Goal: Information Seeking & Learning: Compare options

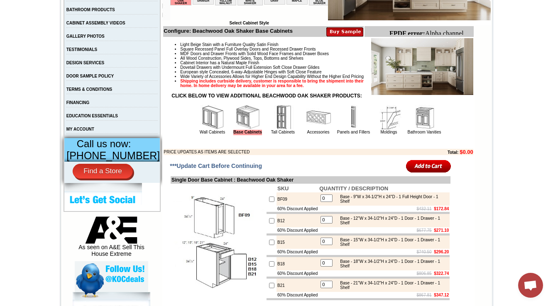
scroll to position [232, 0]
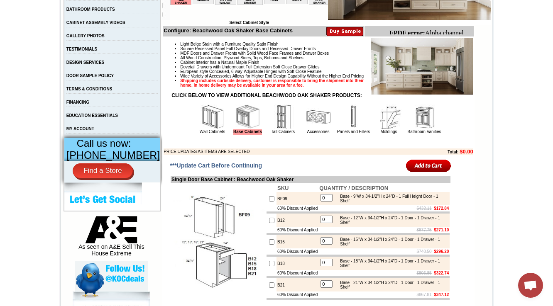
click at [203, 129] on img at bounding box center [212, 117] width 25 height 25
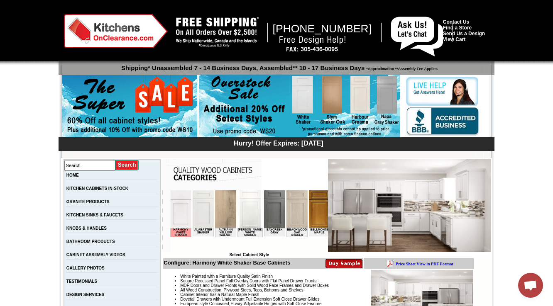
scroll to position [0, 672]
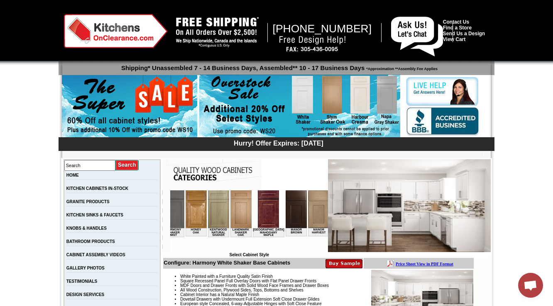
click at [330, 212] on img at bounding box center [340, 209] width 21 height 38
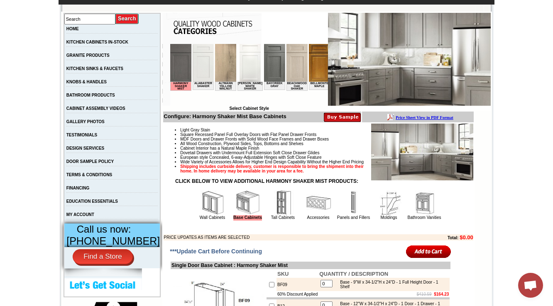
scroll to position [232, 0]
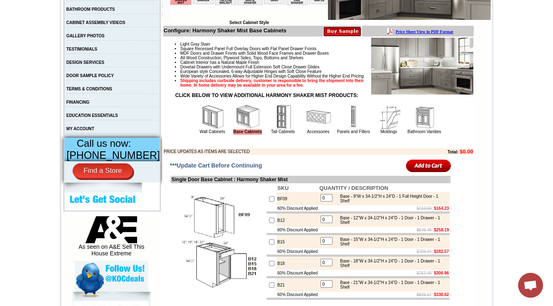
click at [195, 135] on td "Wall Cabinets" at bounding box center [212, 119] width 35 height 31
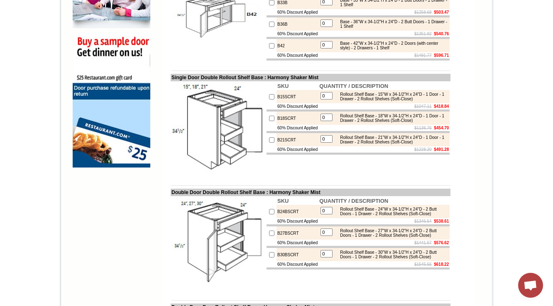
scroll to position [76, 0]
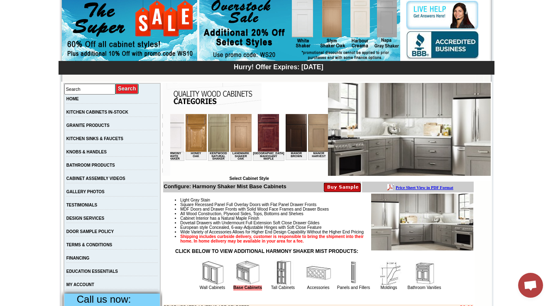
click at [308, 138] on img at bounding box center [318, 133] width 21 height 38
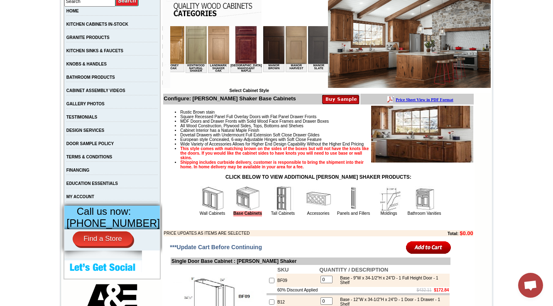
scroll to position [209, 0]
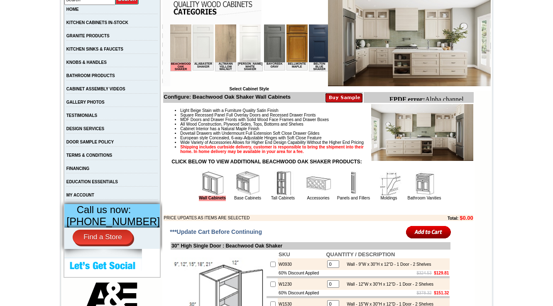
click at [239, 196] on img at bounding box center [247, 183] width 25 height 25
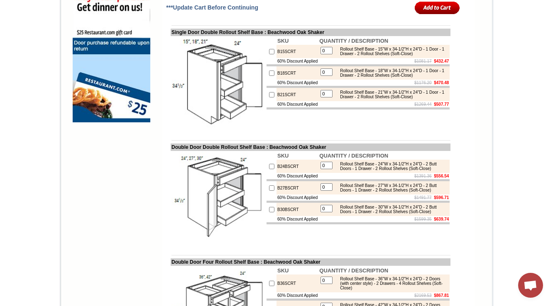
scroll to position [730, 0]
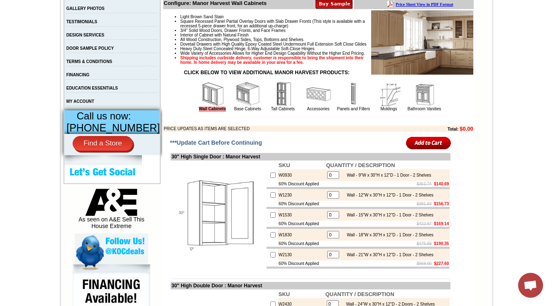
scroll to position [266, 0]
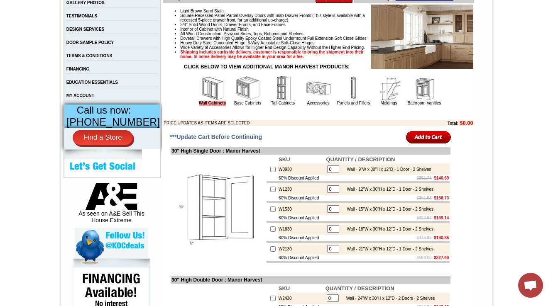
drag, startPoint x: 304, startPoint y: 112, endPoint x: 284, endPoint y: 108, distance: 20.0
click at [306, 101] on img at bounding box center [318, 88] width 25 height 25
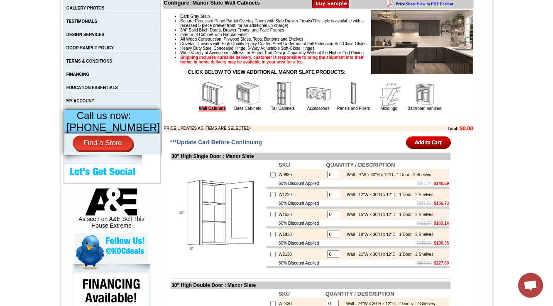
scroll to position [266, 0]
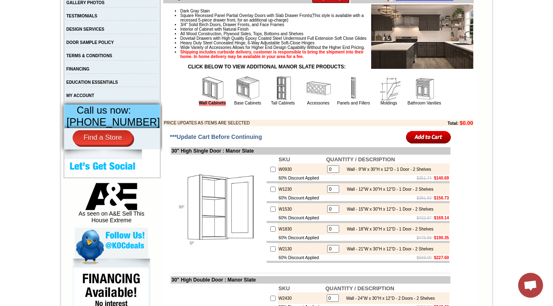
click at [318, 101] on img at bounding box center [318, 88] width 25 height 25
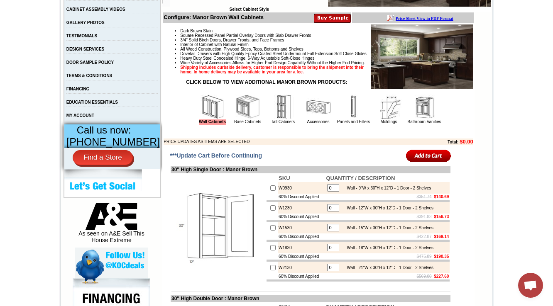
scroll to position [266, 0]
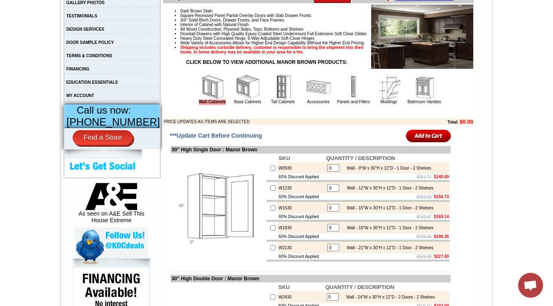
click at [251, 154] on td "30" High Single Door : Manor Brown" at bounding box center [311, 149] width 280 height 7
copy td "Brown"
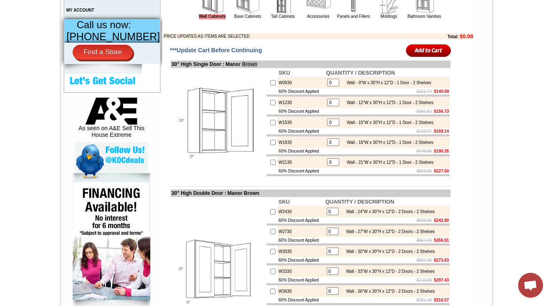
scroll to position [299, 0]
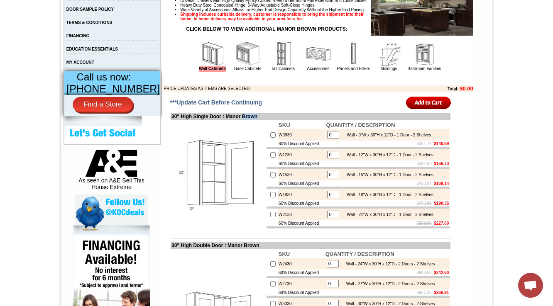
click at [306, 66] on img at bounding box center [318, 54] width 25 height 25
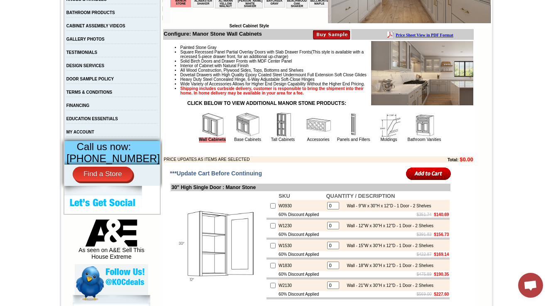
scroll to position [266, 0]
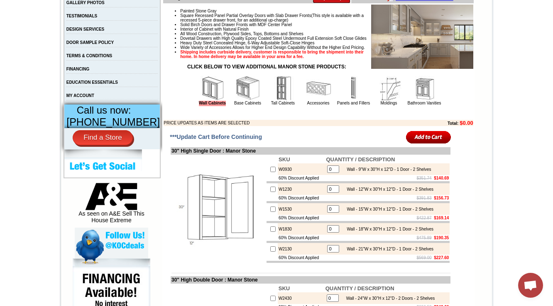
click at [309, 101] on img at bounding box center [318, 88] width 25 height 25
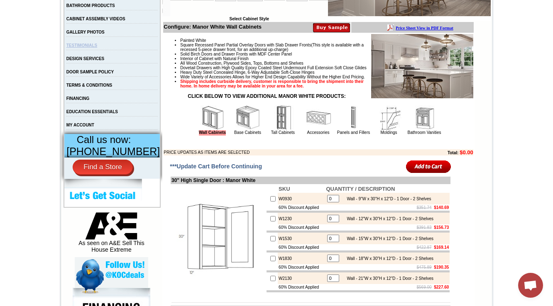
scroll to position [266, 0]
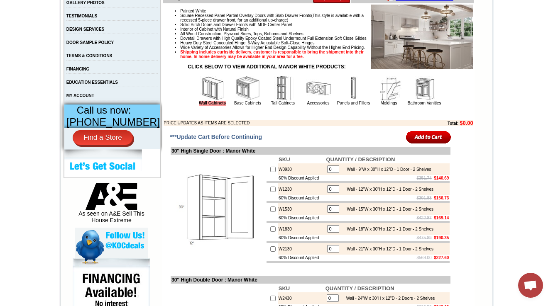
click at [306, 101] on img at bounding box center [318, 88] width 25 height 25
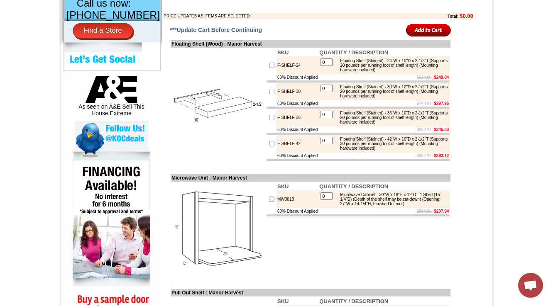
scroll to position [394, 0]
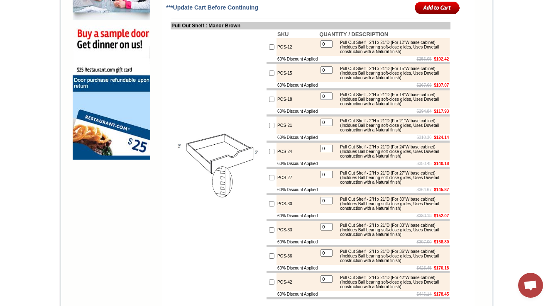
scroll to position [673, 0]
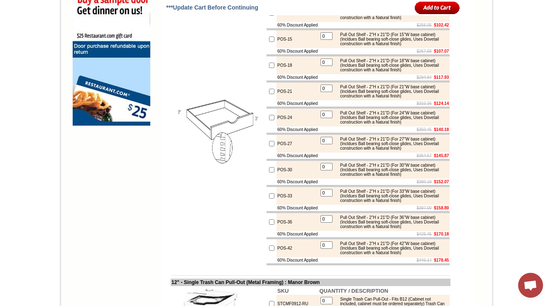
drag, startPoint x: 360, startPoint y: 43, endPoint x: 365, endPoint y: 43, distance: 5.0
click at [365, 20] on div "Pull Out Shelf - 2"H x 21"D (For 12"W base cabinet) (Incldues Ball bearing soft…" at bounding box center [392, 13] width 112 height 14
click at [358, 46] on div "Pull Out Shelf - 2"H x 21"D (For 15"W base cabinet) (Incldues Ball bearing soft…" at bounding box center [392, 39] width 112 height 14
click at [377, 56] on td at bounding box center [357, 55] width 183 height 2
drag, startPoint x: 359, startPoint y: 42, endPoint x: 440, endPoint y: 47, distance: 81.1
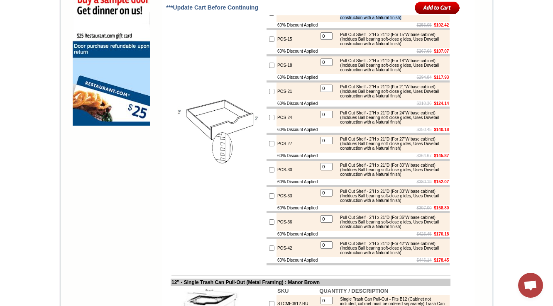
click at [440, 20] on div "Pull Out Shelf - 2"H x 21"D (For 12"W base cabinet) (Incldues Ball bearing soft…" at bounding box center [392, 13] width 112 height 14
click at [426, 47] on table "0 Pull Out Shelf - 2"H x 21"D (For 15"W base cabinet) (Incldues Ball bearing so…" at bounding box center [383, 39] width 129 height 16
click at [422, 46] on div "Pull Out Shelf - 2"H x 21"D (For 15"W base cabinet) (Incldues Ball bearing soft…" at bounding box center [392, 39] width 112 height 14
drag, startPoint x: 397, startPoint y: 75, endPoint x: 441, endPoint y: 75, distance: 44.0
click at [441, 46] on div "Pull Out Shelf - 2"H x 21"D (For 15"W base cabinet) (Incldues Ball bearing soft…" at bounding box center [392, 39] width 112 height 14
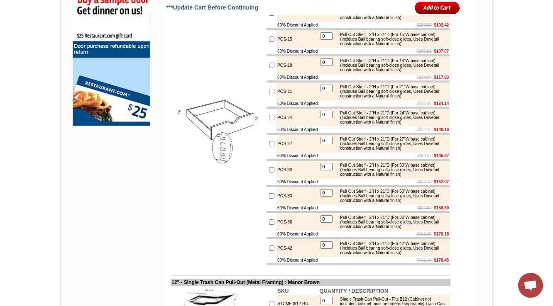
click at [384, 98] on div "Pull Out Shelf - 2"H x 21"D (For 21"W base cabinet) (Incldues Ball bearing soft…" at bounding box center [392, 92] width 112 height 14
drag, startPoint x: 359, startPoint y: 44, endPoint x: 439, endPoint y: 44, distance: 80.5
click at [439, 20] on div "Pull Out Shelf - 2"H x 21"D (For 12"W base cabinet) (Incldues Ball bearing soft…" at bounding box center [392, 13] width 112 height 14
click at [377, 30] on td at bounding box center [357, 29] width 183 height 2
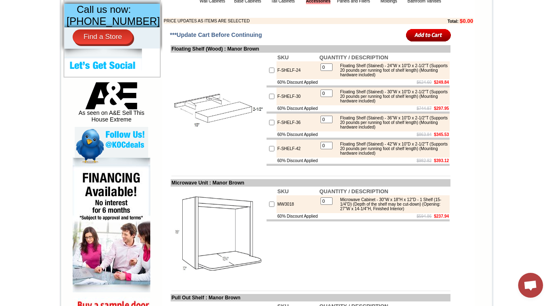
scroll to position [367, 0]
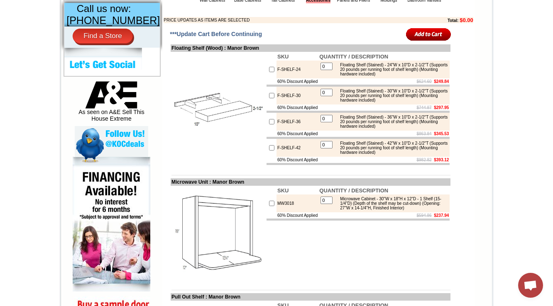
click at [279, 78] on td "F-SHELF-24" at bounding box center [297, 70] width 42 height 18
drag, startPoint x: 273, startPoint y: 86, endPoint x: 265, endPoint y: 86, distance: 7.5
click at [266, 78] on tr "F-SHELF-24 0 Floating Shelf (Stained) - 24"W x 10"D x 2-1/2"T (Supports 20 poun…" at bounding box center [357, 70] width 183 height 18
copy tr "F-SHELF-24"
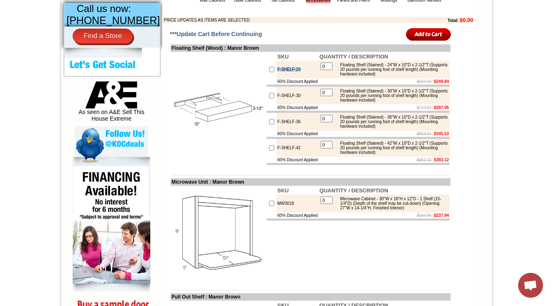
click at [279, 78] on td "F-SHELF-24" at bounding box center [297, 70] width 42 height 18
click at [276, 78] on td "F-SHELF-24" at bounding box center [297, 70] width 42 height 18
drag, startPoint x: 269, startPoint y: 88, endPoint x: 300, endPoint y: 88, distance: 31.1
click at [300, 78] on td "F-SHELF-24" at bounding box center [297, 70] width 42 height 18
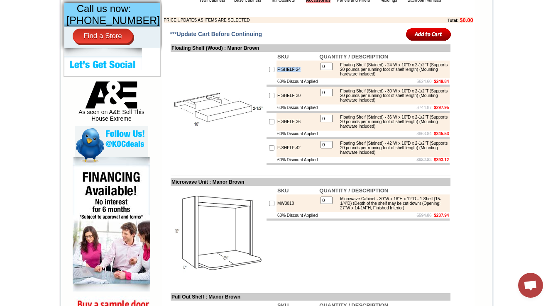
copy td "F-SHELF-24"
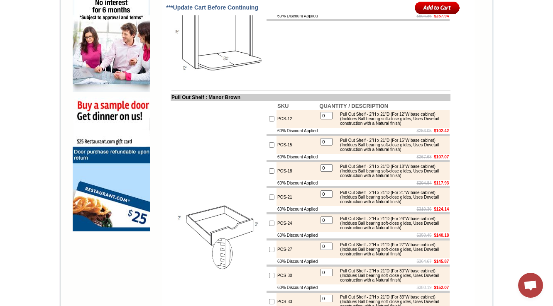
scroll to position [566, 0]
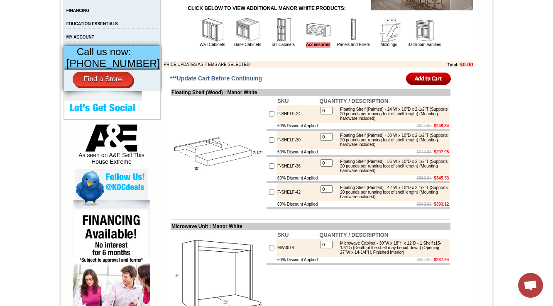
scroll to position [405, 0]
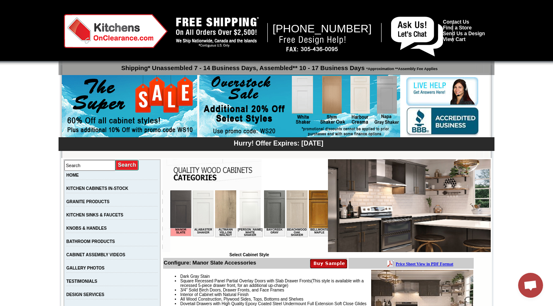
scroll to position [306, 0]
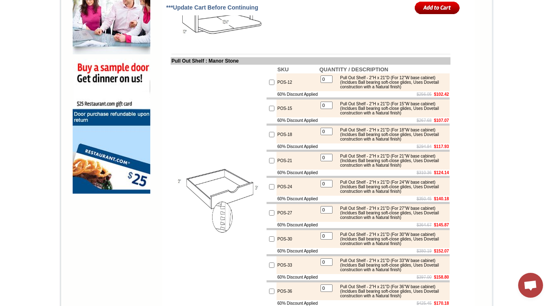
scroll to position [605, 0]
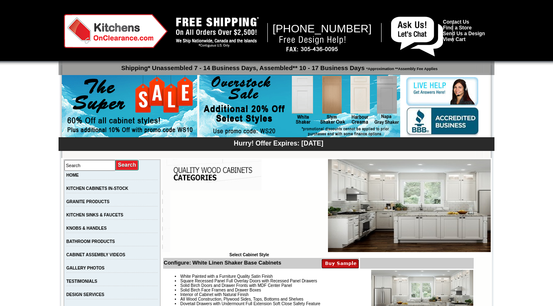
scroll to position [199, 0]
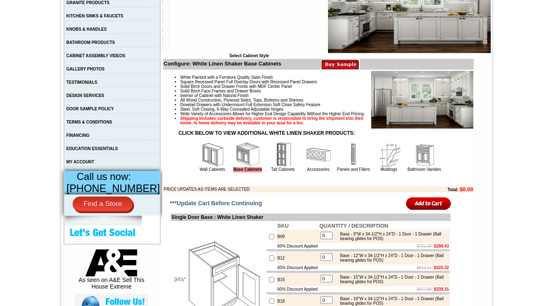
click at [308, 167] on img at bounding box center [318, 154] width 25 height 25
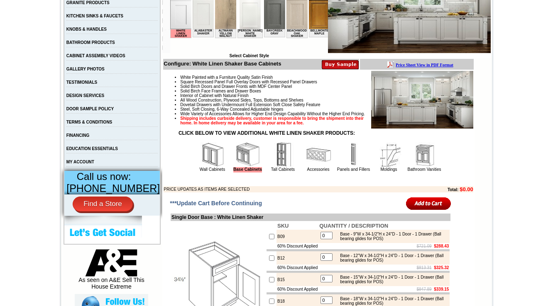
scroll to position [0, 0]
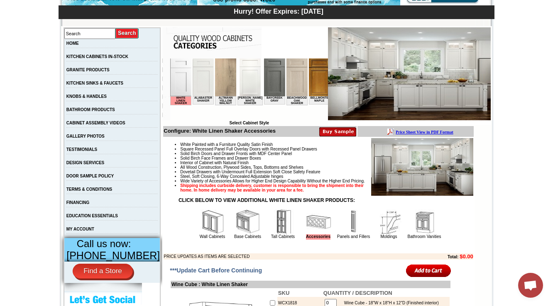
scroll to position [232, 0]
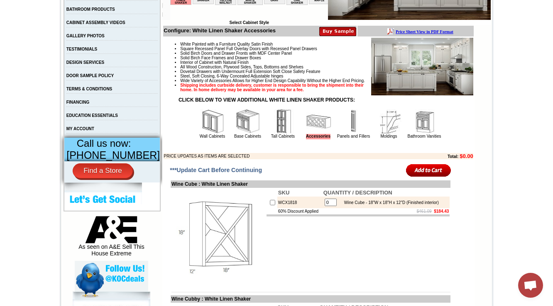
click at [352, 132] on img at bounding box center [353, 121] width 25 height 25
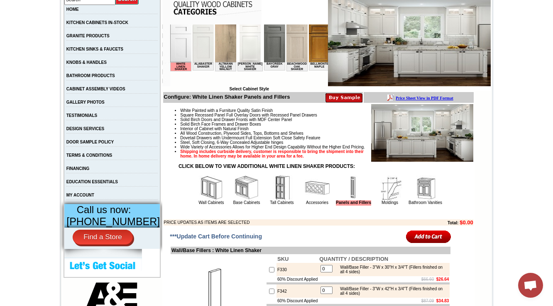
click at [381, 200] on img at bounding box center [389, 188] width 25 height 25
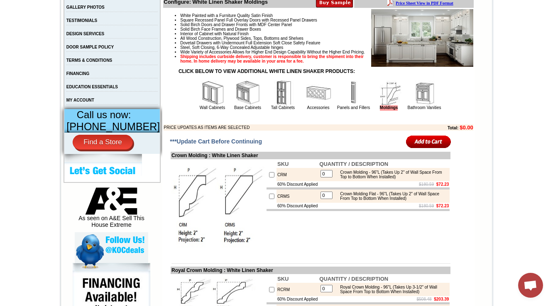
scroll to position [299, 0]
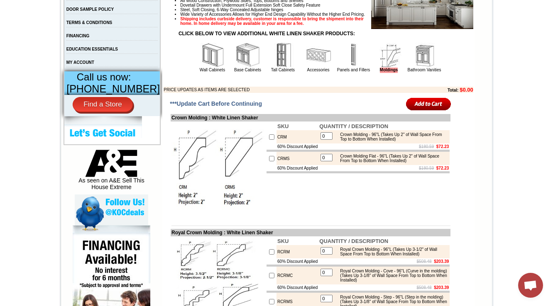
click at [427, 68] on img at bounding box center [424, 55] width 25 height 25
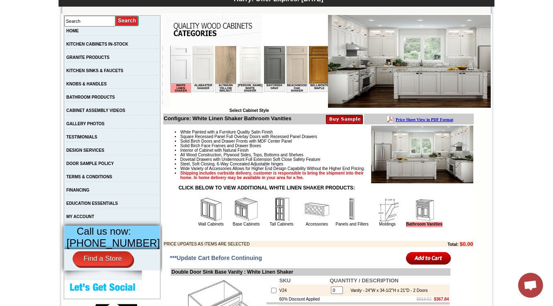
scroll to position [133, 0]
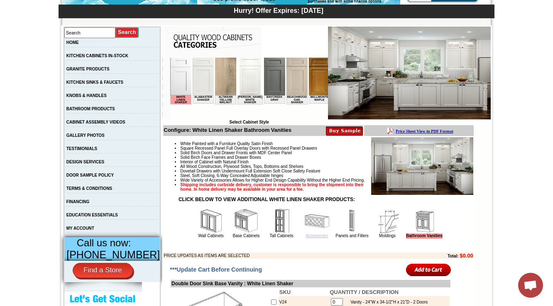
click at [305, 238] on link "Accessories" at bounding box center [316, 236] width 22 height 5
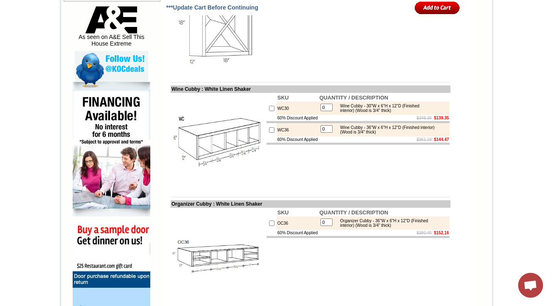
scroll to position [432, 0]
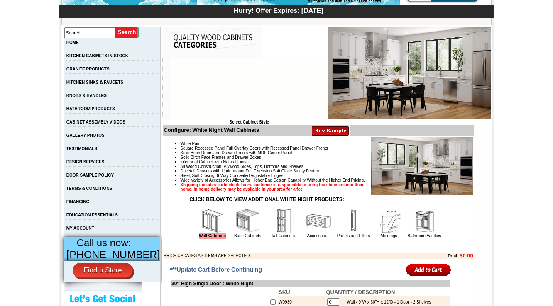
scroll to position [133, 0]
click at [314, 234] on img at bounding box center [318, 221] width 25 height 25
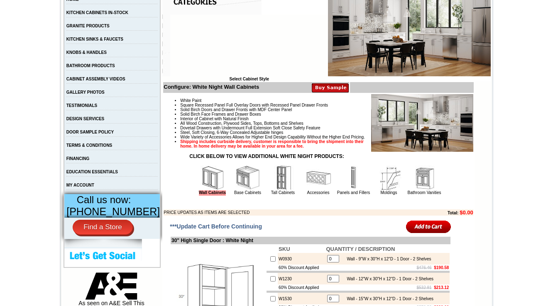
scroll to position [299, 0]
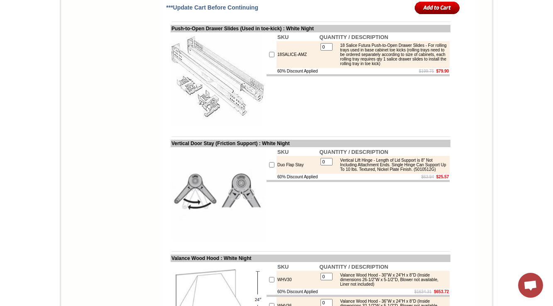
scroll to position [2125, 0]
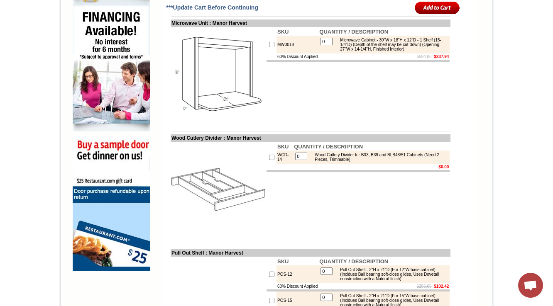
scroll to position [569, 0]
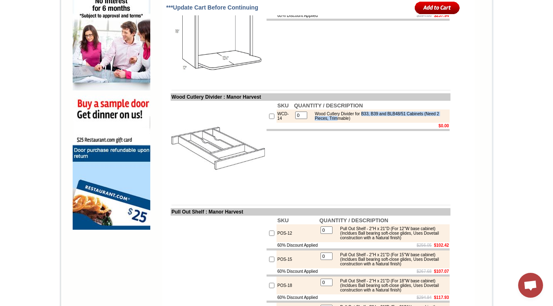
drag, startPoint x: 363, startPoint y: 148, endPoint x: 355, endPoint y: 150, distance: 8.1
click at [355, 121] on div "Wood Cutlery Divider for B33, B39 and BLB48/51 Cabinets (Need 2 Pieces, Trimmab…" at bounding box center [378, 116] width 137 height 9
click at [363, 129] on td "$0.00" at bounding box center [371, 126] width 156 height 6
click at [357, 121] on div "Wood Cutlery Divider for B33, B39 and BLB48/51 Cabinets (Need 2 Pieces, Trimmab…" at bounding box center [378, 116] width 137 height 9
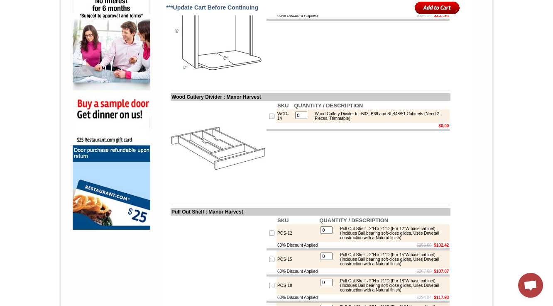
click at [360, 173] on td "SKU QUANTITY / DESCRIPTION WCD-14 0 Wood Cutlery Divider for B33, B39 and BLB48…" at bounding box center [358, 148] width 185 height 95
drag, startPoint x: 310, startPoint y: 147, endPoint x: 370, endPoint y: 151, distance: 59.9
click at [370, 121] on div "Wood Cutlery Divider for B33, B39 and BLB48/51 Cabinets (Need 2 Pieces, Trimmab…" at bounding box center [378, 116] width 137 height 9
click at [369, 171] on td "SKU QUANTITY / DESCRIPTION WCD-14 0 Wood Cutlery Divider for B33, B39 and BLB48…" at bounding box center [358, 148] width 185 height 95
drag, startPoint x: 310, startPoint y: 148, endPoint x: 371, endPoint y: 152, distance: 60.7
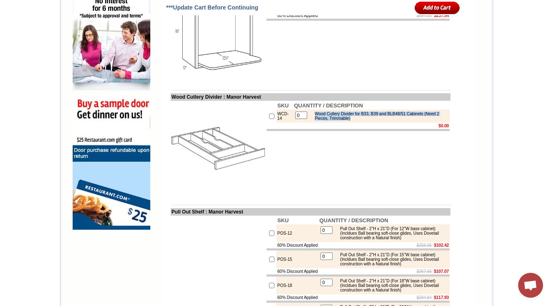
click at [371, 121] on div "Wood Cutlery Divider for B33, B39 and BLB48/51 Cabinets (Need 2 Pieces, Trimmab…" at bounding box center [378, 116] width 137 height 9
copy div "Wood Cutlery Divider for B33, B39 and BLB48/51 Cabinets (Need 2 Pieces, Trimmab…"
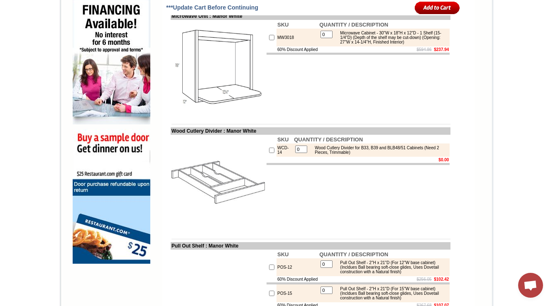
scroll to position [568, 0]
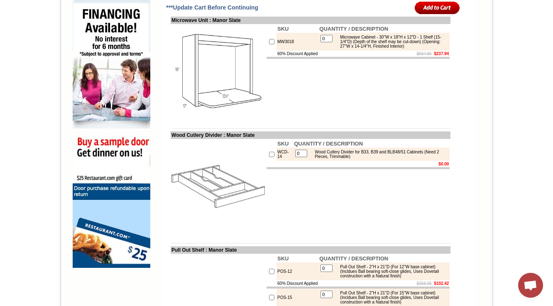
scroll to position [572, 0]
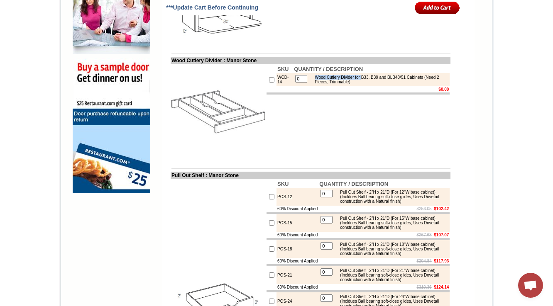
drag, startPoint x: 309, startPoint y: 110, endPoint x: 363, endPoint y: 111, distance: 54.4
click at [363, 84] on div "Wood Cutlery Divider for B33, B39 and BLB48/51 Cabinets (Need 2 Pieces, Trimmab…" at bounding box center [378, 79] width 137 height 9
copy div "Wood Cutlery Divider for"
copy div "(Need 2 Pieces, Trimmable)"
drag, startPoint x: 372, startPoint y: 114, endPoint x: 310, endPoint y: 116, distance: 61.9
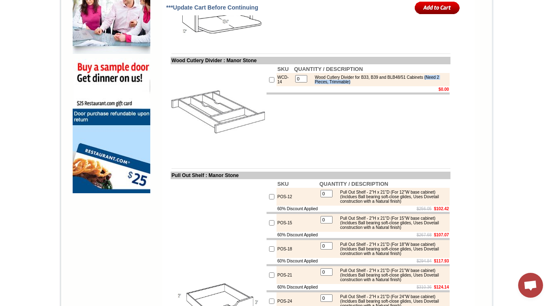
click at [310, 84] on div "Wood Cutlery Divider for B33, B39 and BLB48/51 Cabinets (Need 2 Pieces, Trimmab…" at bounding box center [378, 79] width 137 height 9
click at [297, 159] on td "SKU QUANTITY / DESCRIPTION WCD-14 0 Wood Cutlery Divider for B33, B39 and BLB48…" at bounding box center [358, 111] width 185 height 95
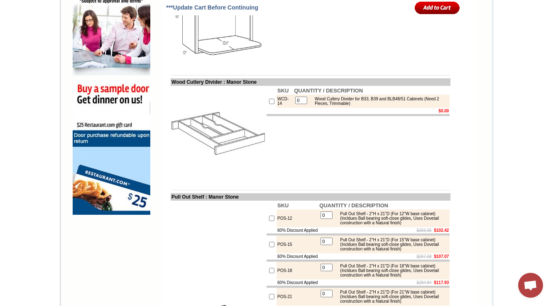
scroll to position [572, 0]
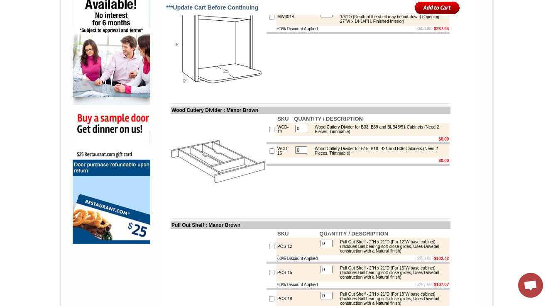
scroll to position [536, 0]
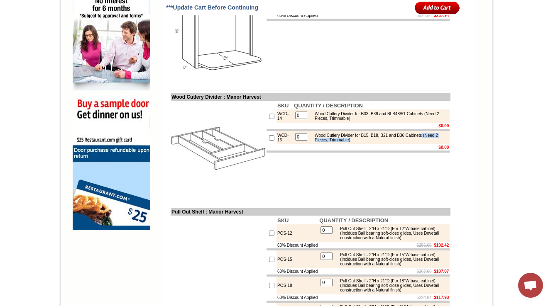
copy div "(Need 2 Pieces, Trimmable)"
drag, startPoint x: 327, startPoint y: 176, endPoint x: 388, endPoint y: 178, distance: 61.0
click at [388, 142] on div "Wood Cutlery Divider for B15, B18, B21 and B36 Cabinets (Need 2 Pieces, Trimmab…" at bounding box center [378, 137] width 137 height 9
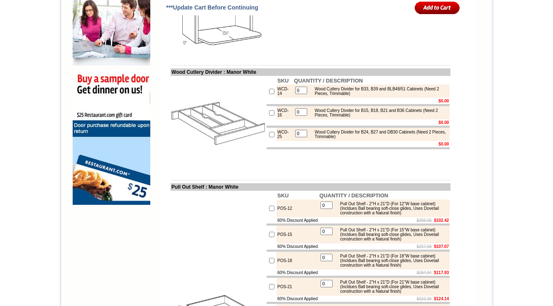
scroll to position [601, 0]
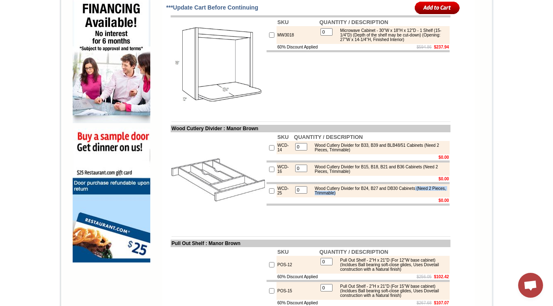
drag, startPoint x: 423, startPoint y: 221, endPoint x: 426, endPoint y: 226, distance: 5.4
click at [426, 195] on div "Wood Cutlery Divider for B24, B27 and DB30 Cabinets (Need 2 Pieces, Trimmable)" at bounding box center [378, 190] width 137 height 9
copy div "(Need 2 Pieces, Trimmable)"
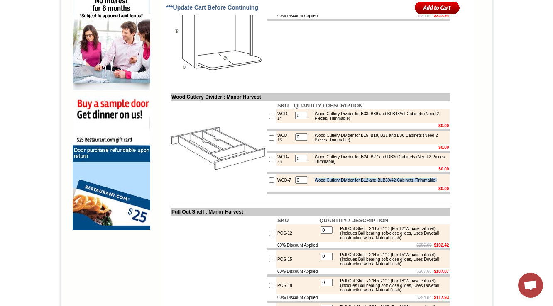
drag, startPoint x: 308, startPoint y: 216, endPoint x: 361, endPoint y: 225, distance: 53.9
click at [361, 184] on td "Wood Cutlery Divider for B12 and BLB39/42 Cabinets (Trimmable)" at bounding box center [373, 180] width 127 height 8
copy div "Wood Cutlery Divider for B12 and BLB39/42 Cabinets (Trimmable)"
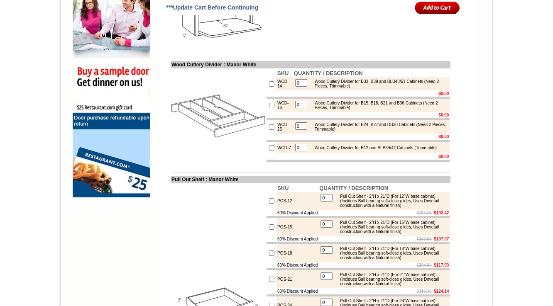
scroll to position [601, 0]
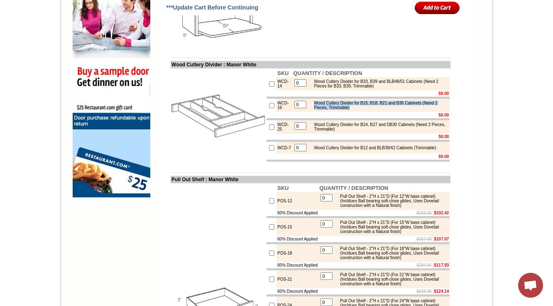
drag, startPoint x: 311, startPoint y: 136, endPoint x: 395, endPoint y: 143, distance: 84.5
click at [395, 110] on div "Wood Cutlery Divider for B15, B18, B21 and B36 Cabinets (Need 2 Pieces, Trimmab…" at bounding box center [379, 105] width 138 height 9
click at [324, 110] on div "Wood Cutlery Divider for B15, B18, B21 and B36 Cabinets (Need 2 Pieces, Trimmab…" at bounding box center [379, 105] width 138 height 9
drag, startPoint x: 310, startPoint y: 138, endPoint x: 396, endPoint y: 142, distance: 86.4
click at [396, 110] on div "Wood Cutlery Divider for B15, B18, B21 and B36 Cabinets (Need 2 Pieces, Trimmab…" at bounding box center [379, 105] width 138 height 9
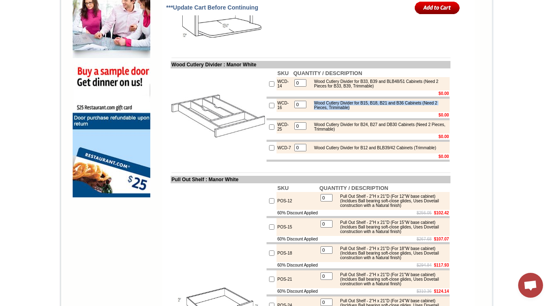
copy div "Wood Cutlery Divider for B15, B18, B21 and B36 Cabinets (Need 2 Pieces, Trimmab…"
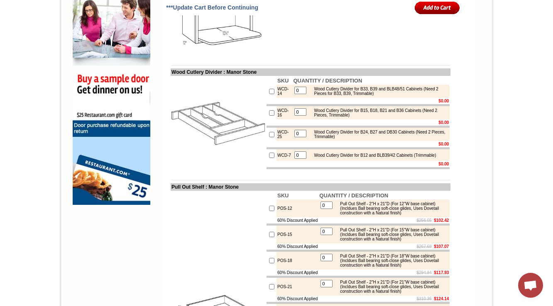
scroll to position [605, 0]
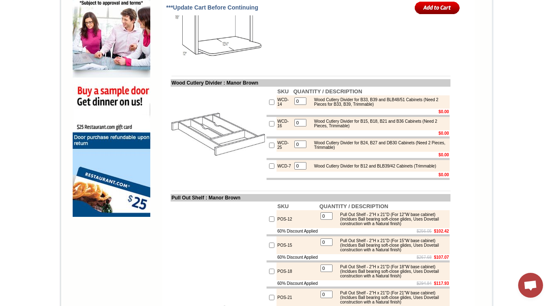
scroll to position [593, 0]
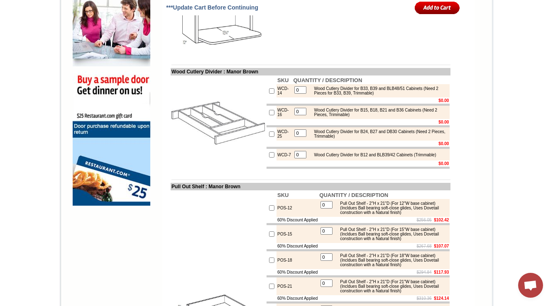
click at [389, 117] on div "Wood Cutlery Divider for B15, B18, B21 and B36 Cabinets (Need 2 Pieces, Trimmab…" at bounding box center [379, 112] width 138 height 9
click at [410, 95] on div "Wood Cutlery Divider for B33, B39 and BLB48/51 Cabinets (Need 2 Pieces for B33,…" at bounding box center [379, 90] width 138 height 9
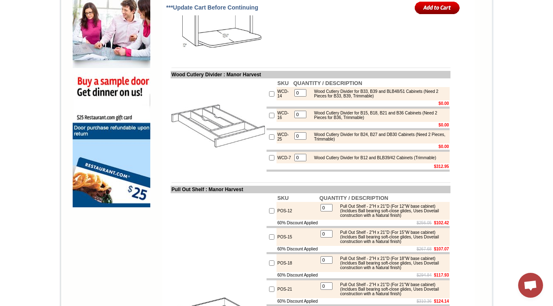
scroll to position [602, 0]
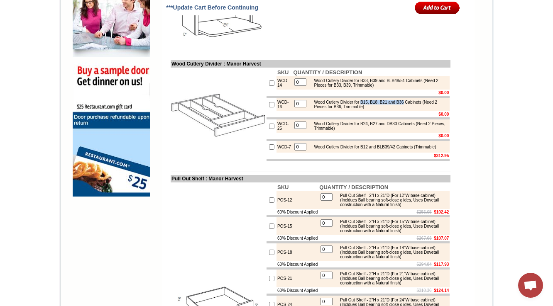
drag, startPoint x: 361, startPoint y: 137, endPoint x: 412, endPoint y: 134, distance: 50.7
click at [412, 109] on div "Wood Cutlery Divider for B15, B18, B21 and B36 Cabinets (Need 2 Pieces for B36,…" at bounding box center [379, 104] width 138 height 9
copy div "B15, B18, B21 and B36"
drag, startPoint x: 412, startPoint y: 113, endPoint x: 434, endPoint y: 113, distance: 21.6
click at [434, 88] on div "Wood Cutlery Divider for B33, B39 and BLB48/51 Cabinets (Need 2 Pieces for B33,…" at bounding box center [379, 82] width 138 height 9
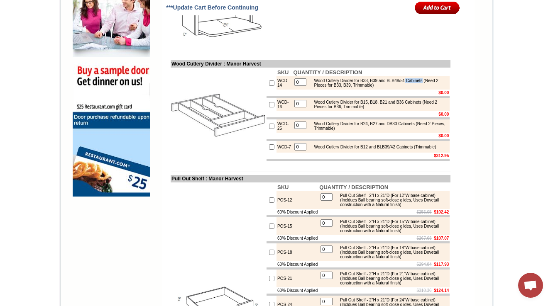
copy div "Cabinets"
click at [334, 109] on div "Wood Cutlery Divider for B15, B18, B21 and B36 Cabinets (Need 2 Pieces for B36,…" at bounding box center [379, 104] width 138 height 9
click at [329, 109] on div "Wood Cutlery Divider for B15, B18, B21 and B36 Cabinets (Need 2 Pieces for B36,…" at bounding box center [379, 104] width 138 height 9
drag, startPoint x: 327, startPoint y: 144, endPoint x: 403, endPoint y: 144, distance: 75.9
click at [403, 109] on div "Wood Cutlery Divider for B15, B18, B21 and B36 Cabinets (Need 2 Pieces for B36,…" at bounding box center [379, 104] width 138 height 9
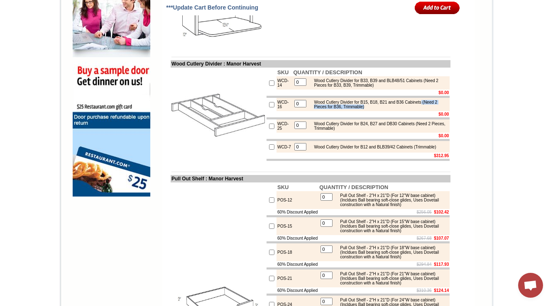
copy div "(Need 2 Pieces for B36, Trimmable)"
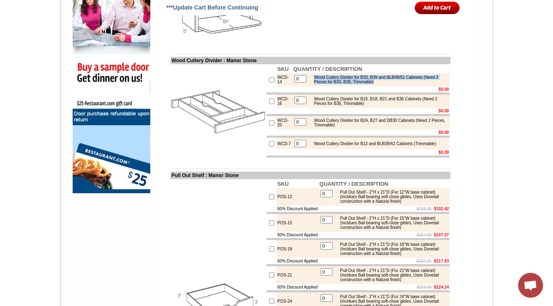
drag, startPoint x: 309, startPoint y: 110, endPoint x: 417, endPoint y: 116, distance: 108.1
click at [417, 84] on div "Wood Cutlery Divider for B33, B39 and BLB48/51 Cabinets (Need 2 Pieces for B33,…" at bounding box center [379, 79] width 138 height 9
copy div "Wood Cutlery Divider for B33, B39 and BLB48/51 Cabinets (Need 2 Pieces for B33,…"
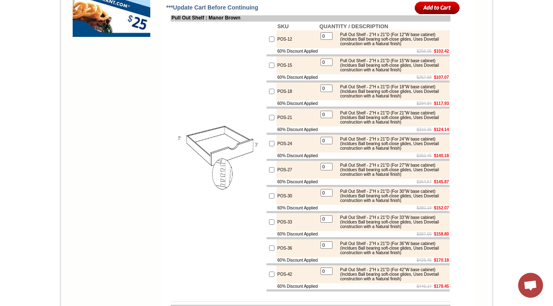
scroll to position [583, 0]
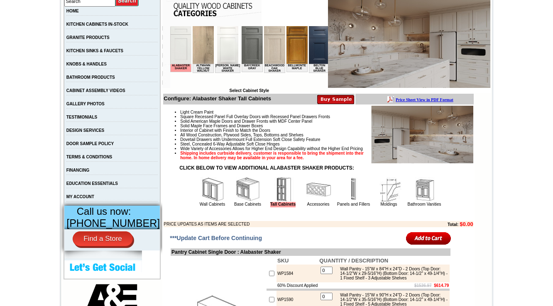
scroll to position [166, 0]
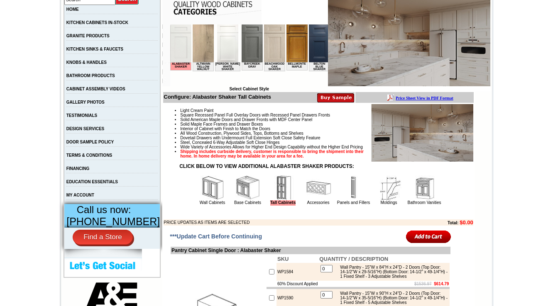
click at [230, 201] on td "Base Cabinets" at bounding box center [247, 190] width 35 height 31
click at [235, 200] on img at bounding box center [247, 188] width 25 height 25
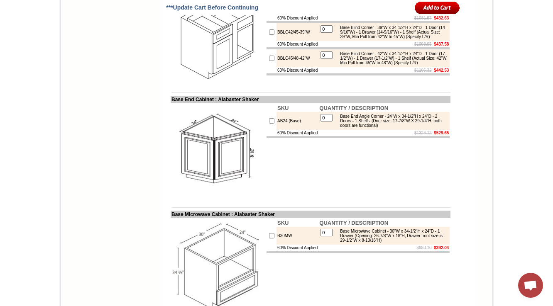
scroll to position [1910, 0]
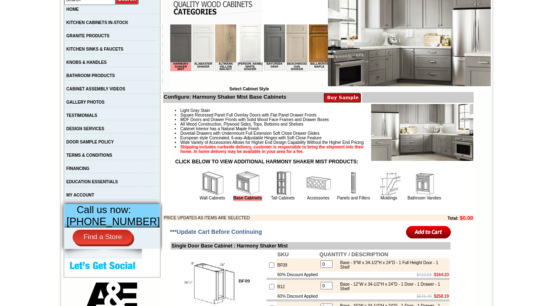
scroll to position [166, 0]
click at [429, 196] on img at bounding box center [424, 183] width 25 height 25
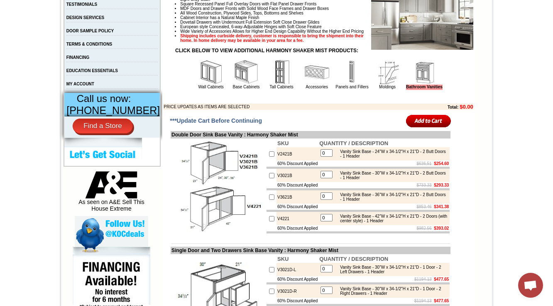
scroll to position [166, 0]
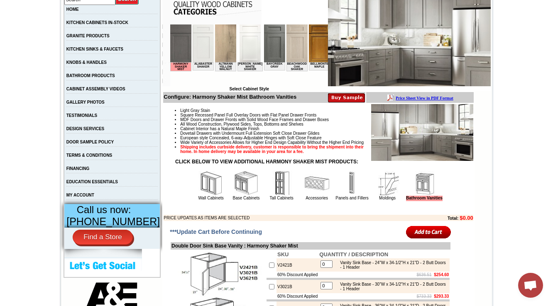
click at [342, 196] on img at bounding box center [351, 183] width 25 height 25
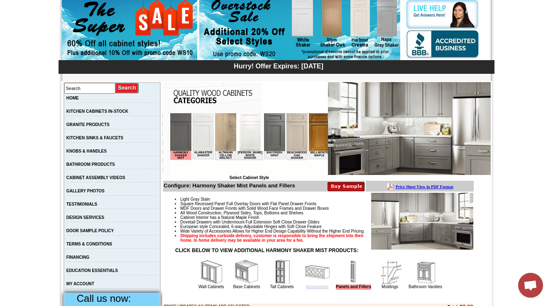
scroll to position [210, 0]
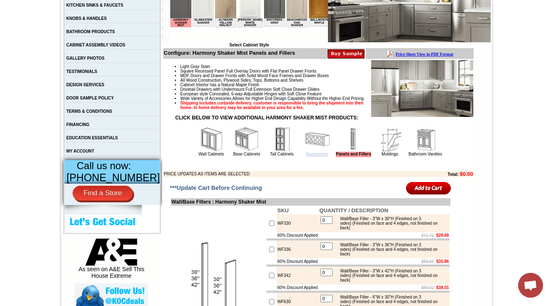
click at [306, 156] on link "Accessories" at bounding box center [317, 154] width 22 height 5
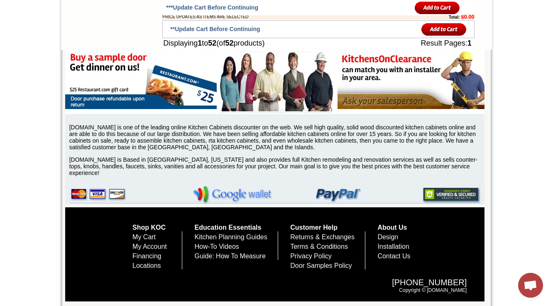
scroll to position [3885, 0]
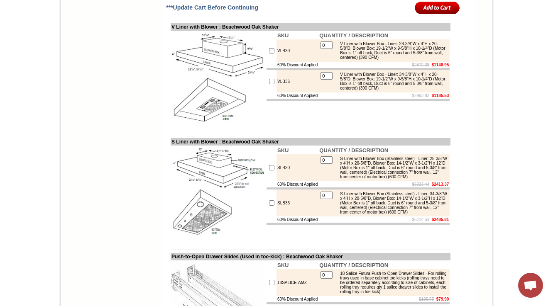
scroll to position [4808, 0]
